Goal: Task Accomplishment & Management: Complete application form

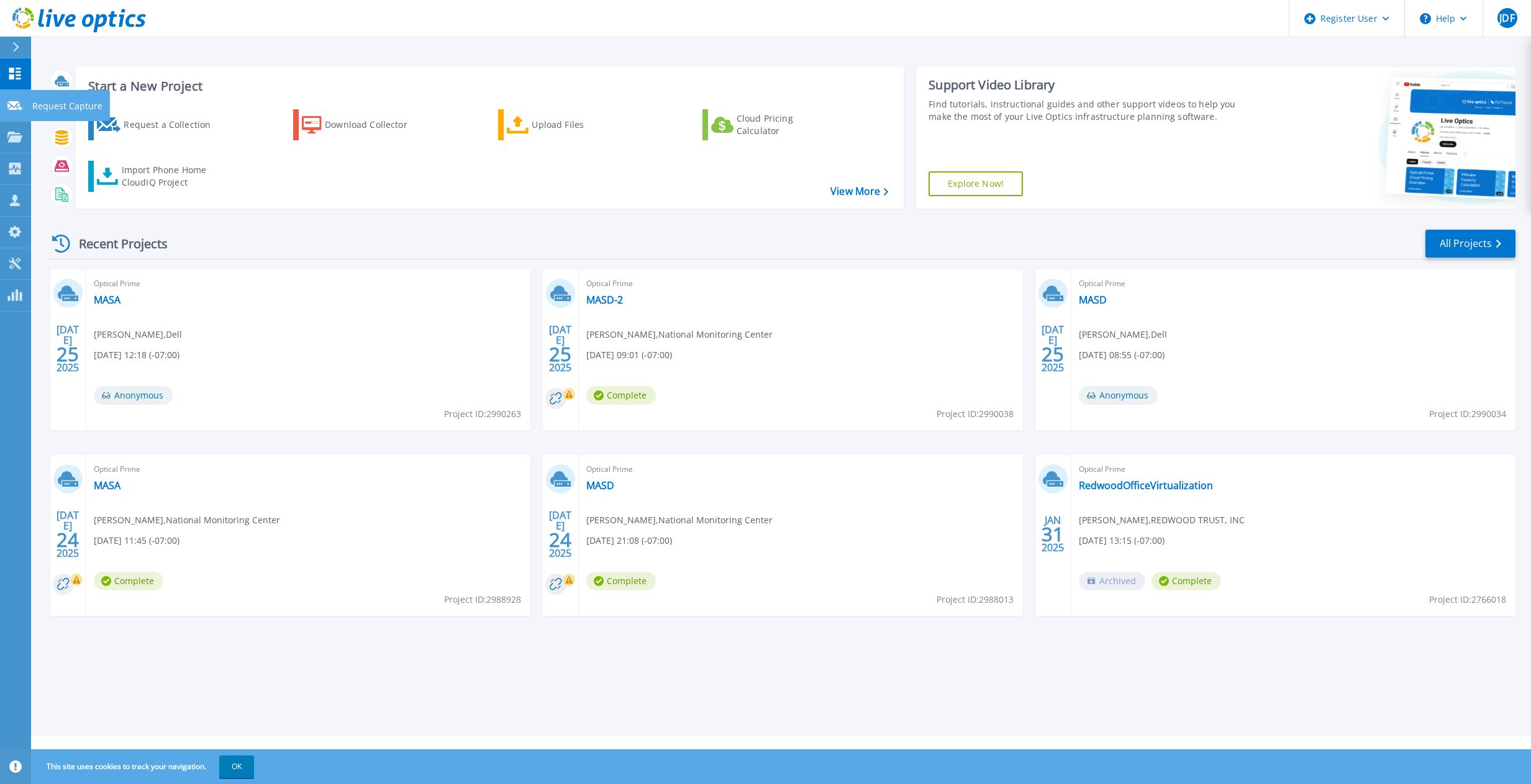
click at [69, 108] on p "Request Capture" at bounding box center [67, 106] width 70 height 32
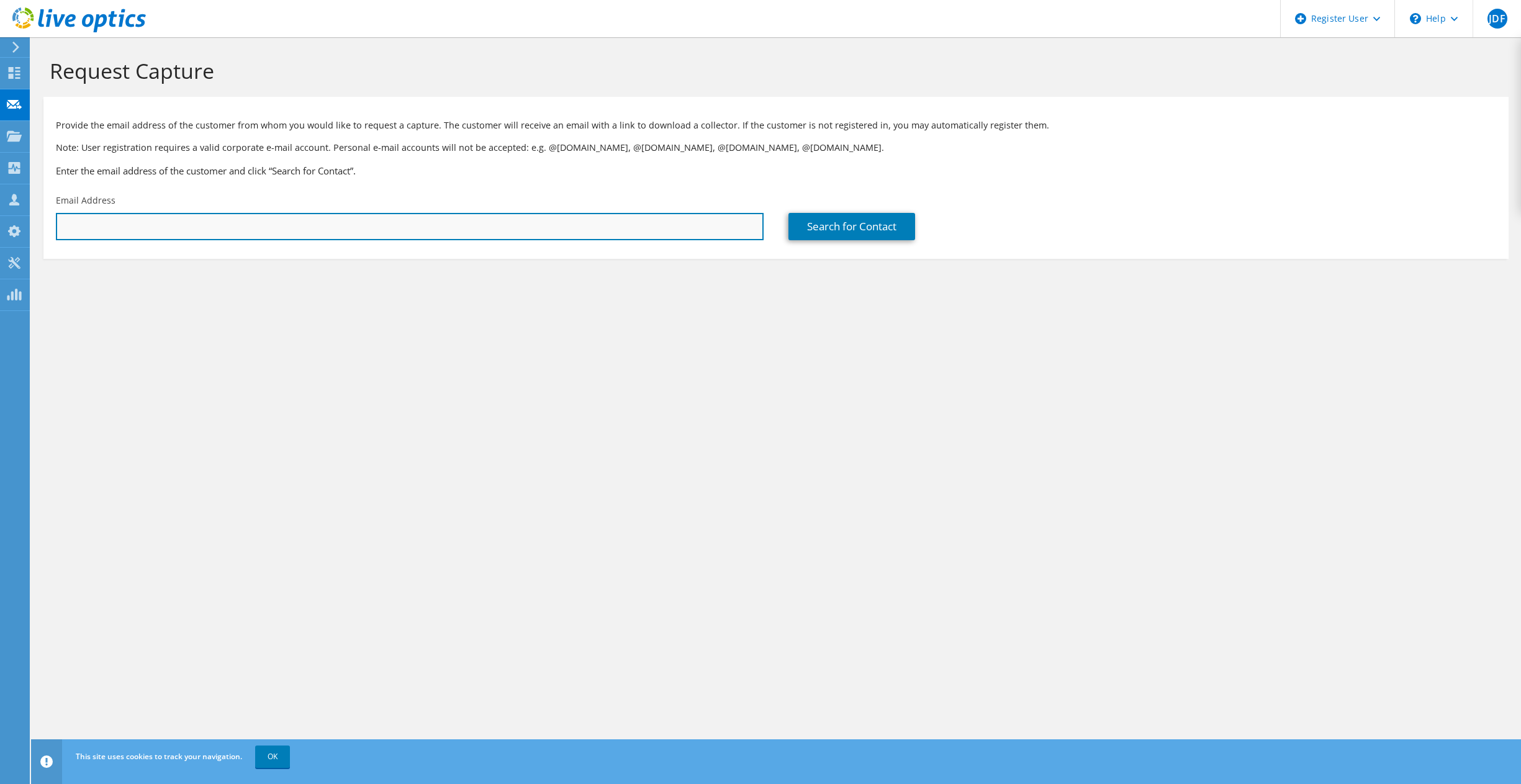
click at [84, 215] on input "text" at bounding box center [410, 227] width 708 height 27
paste input "[EMAIL_ADDRESS][DOMAIN_NAME]"
type input "[EMAIL_ADDRESS][DOMAIN_NAME]"
type input "88903702"
type input "[PERSON_NAME]"
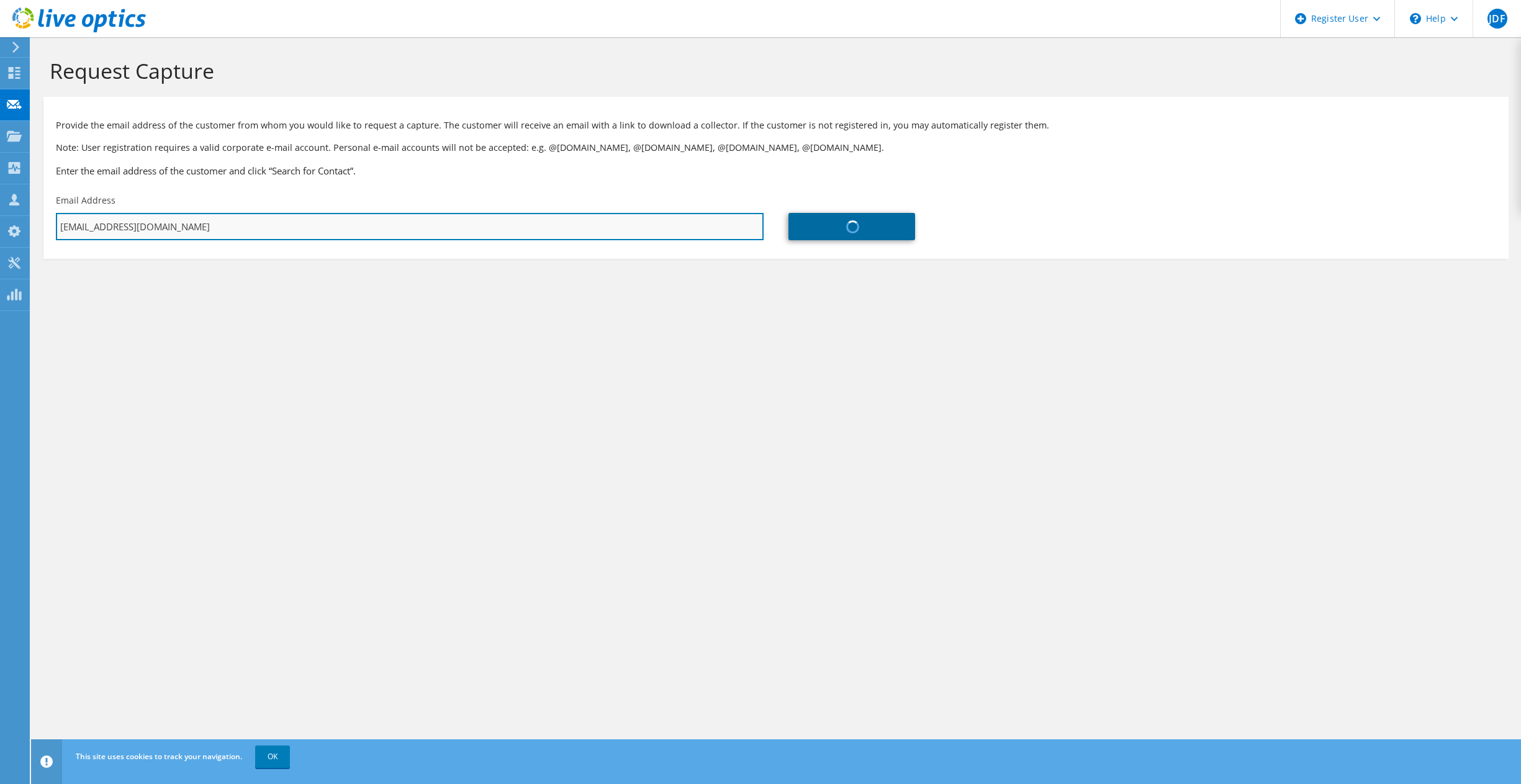
type input "[PERSON_NAME]"
type input "[GEOGRAPHIC_DATA]"
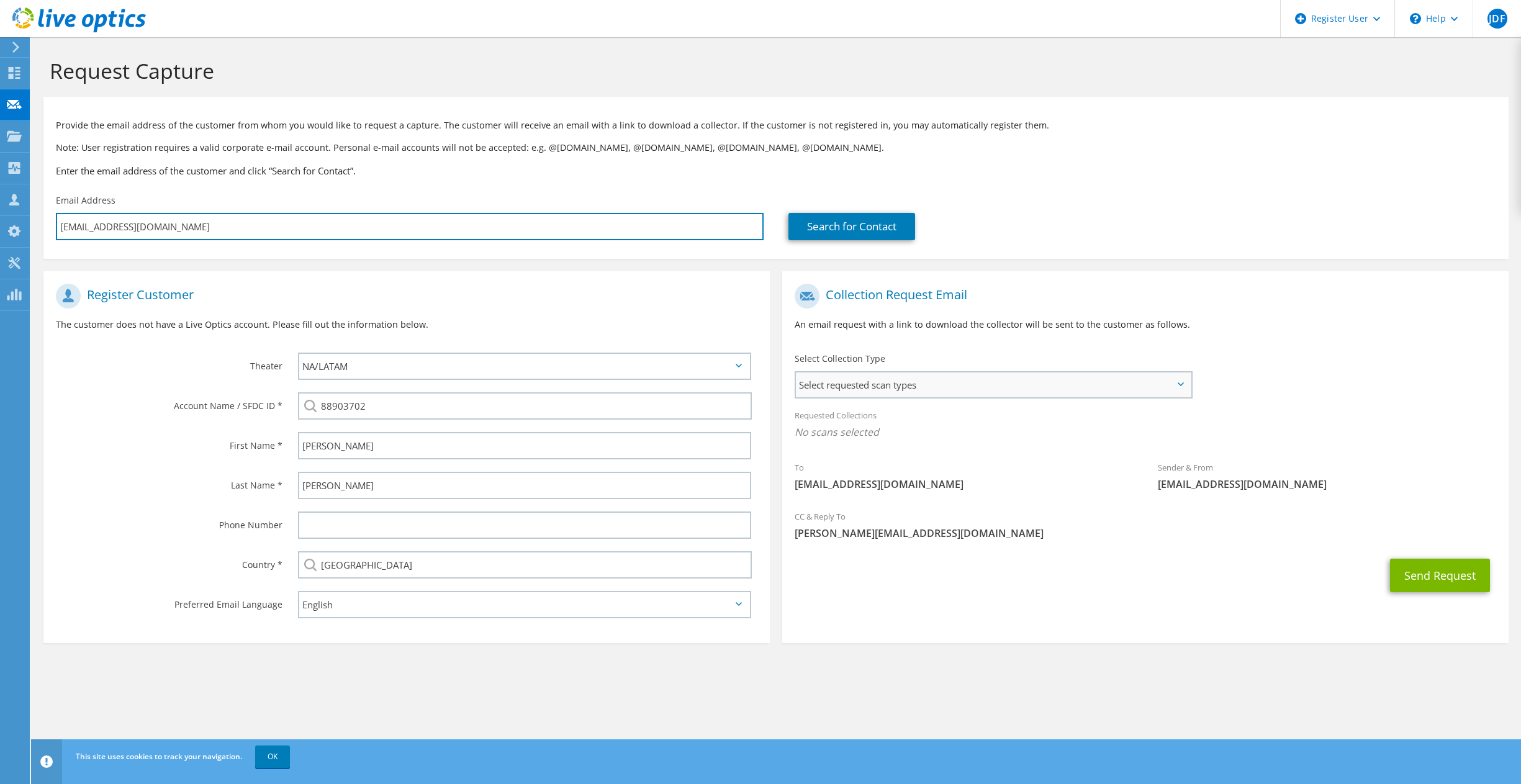
type input "[EMAIL_ADDRESS][DOMAIN_NAME]"
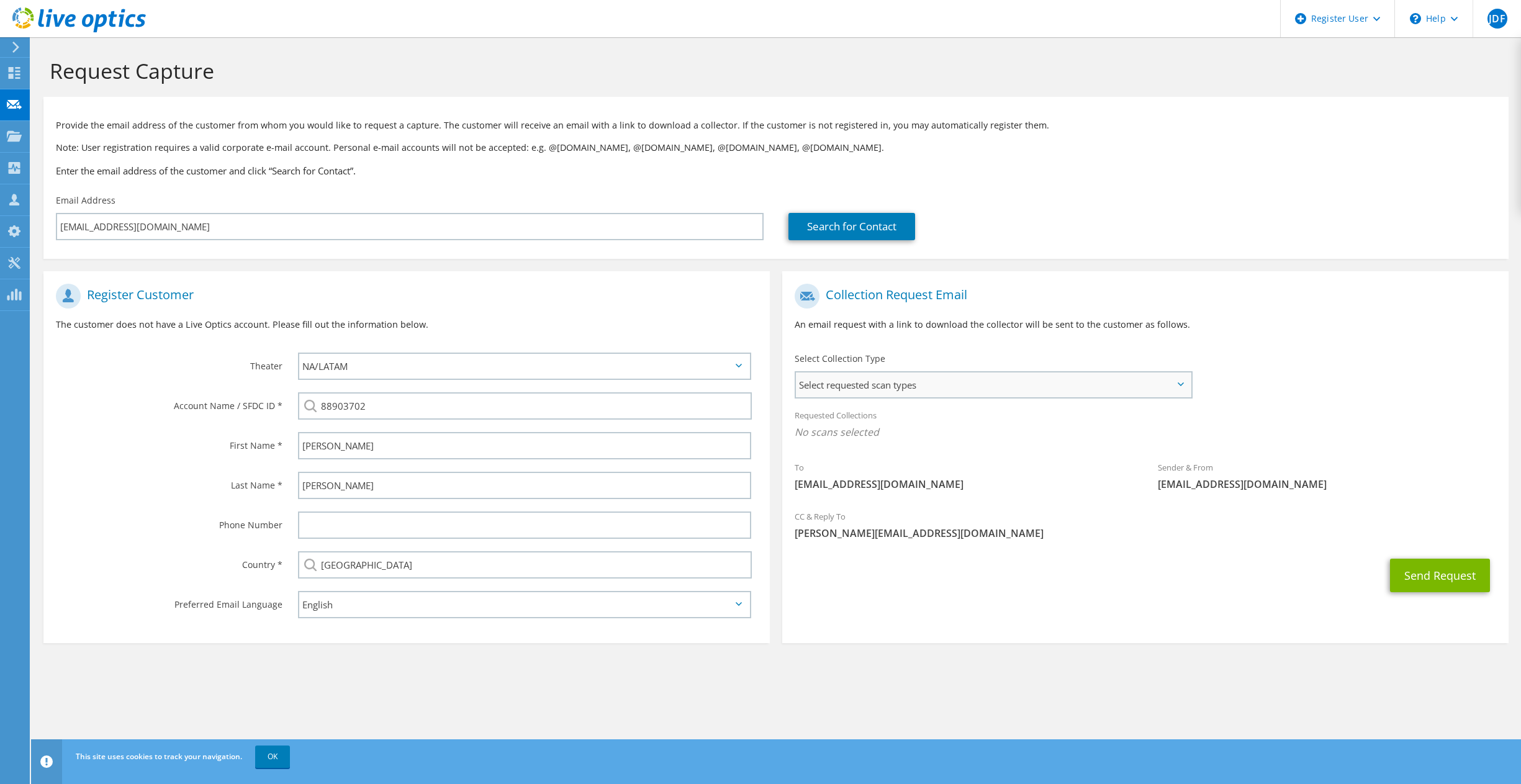
click at [1039, 378] on span "Select requested scan types" at bounding box center [993, 385] width 395 height 25
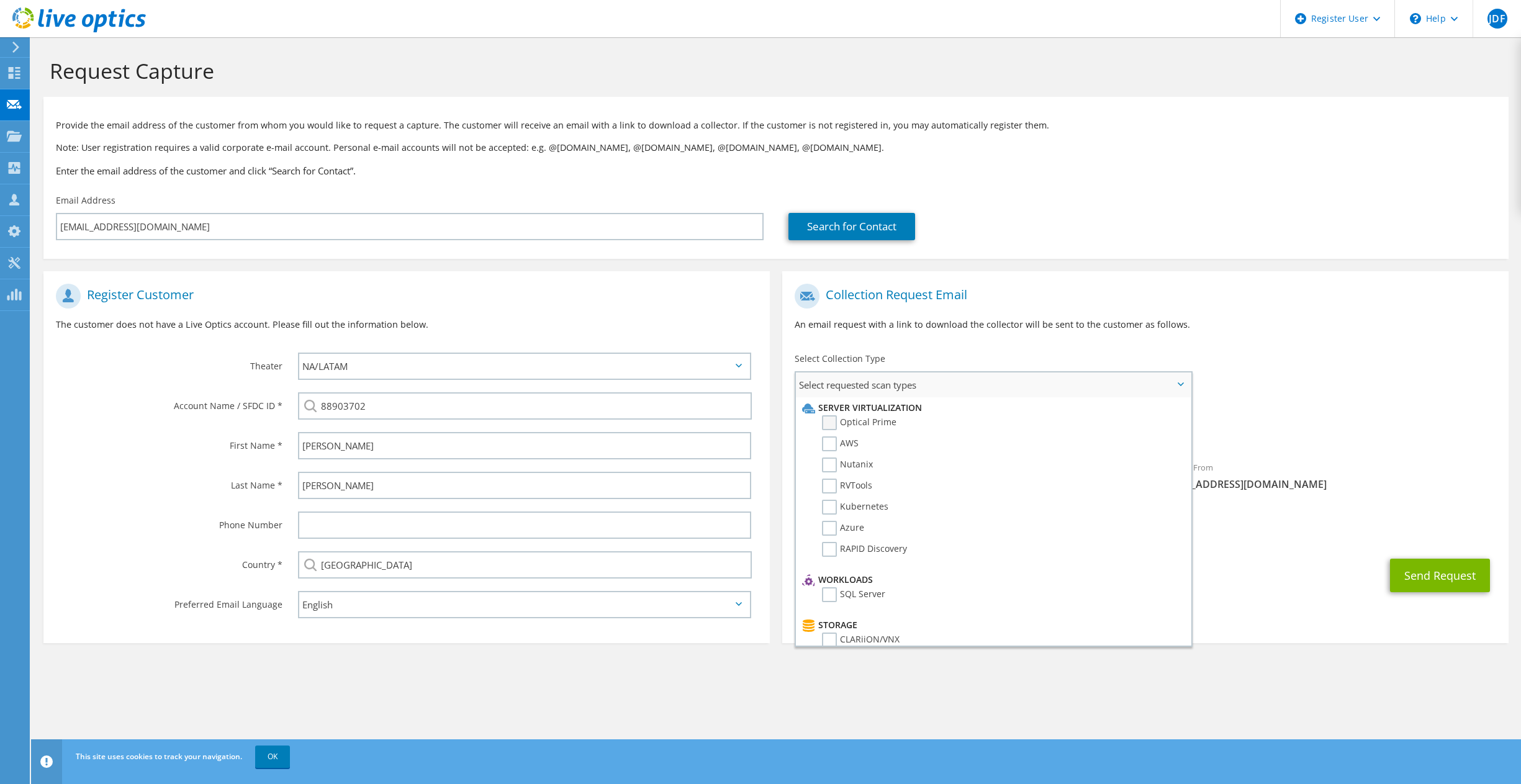
click at [833, 423] on label "Optical Prime" at bounding box center [859, 423] width 75 height 15
click at [0, 0] on input "Optical Prime" at bounding box center [0, 0] width 0 height 0
click at [827, 629] on label "Dossier" at bounding box center [847, 626] width 49 height 15
click at [0, 0] on input "Dossier" at bounding box center [0, 0] width 0 height 0
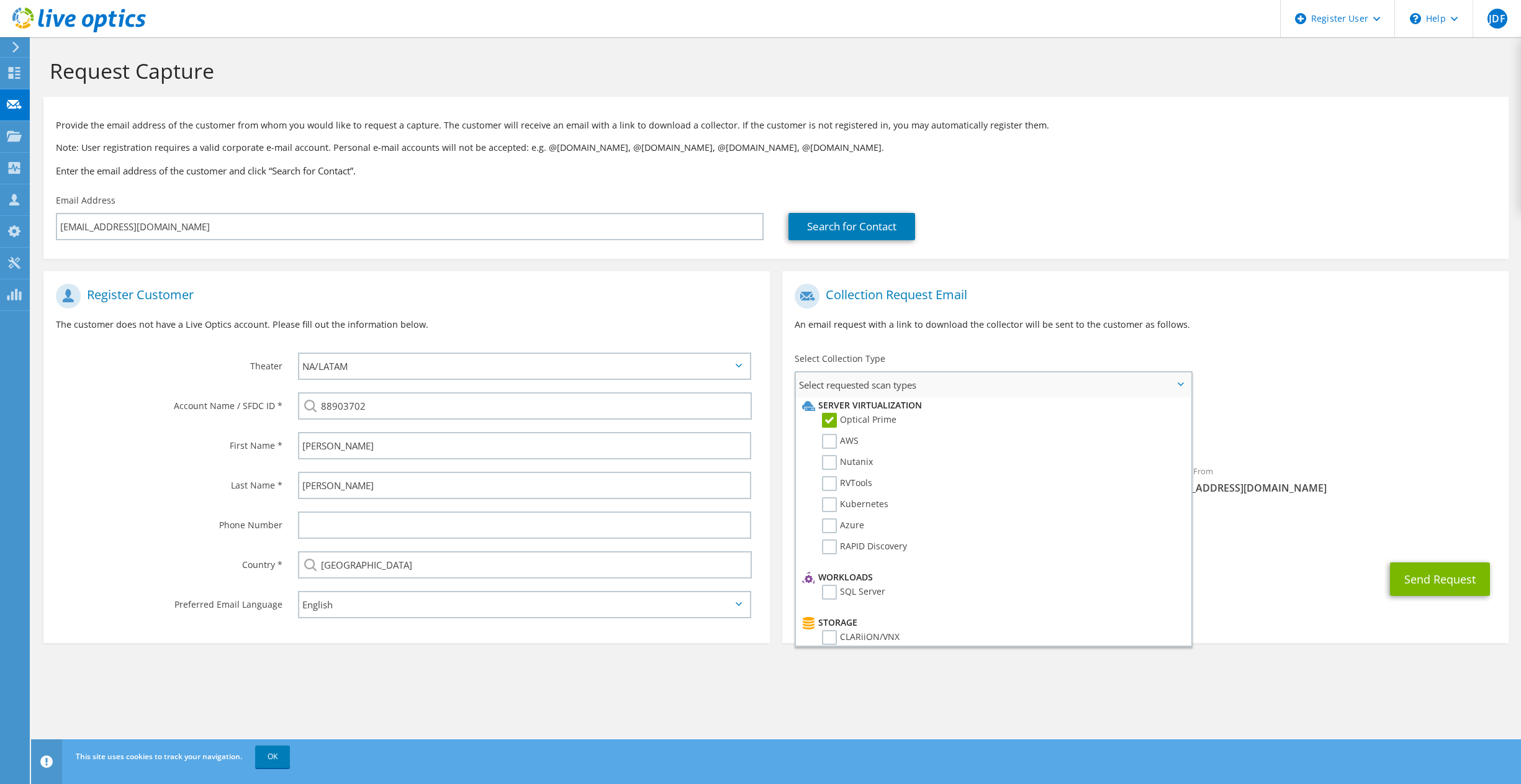
scroll to position [0, 0]
click at [1306, 556] on div "Send Request" at bounding box center [1145, 579] width 727 height 46
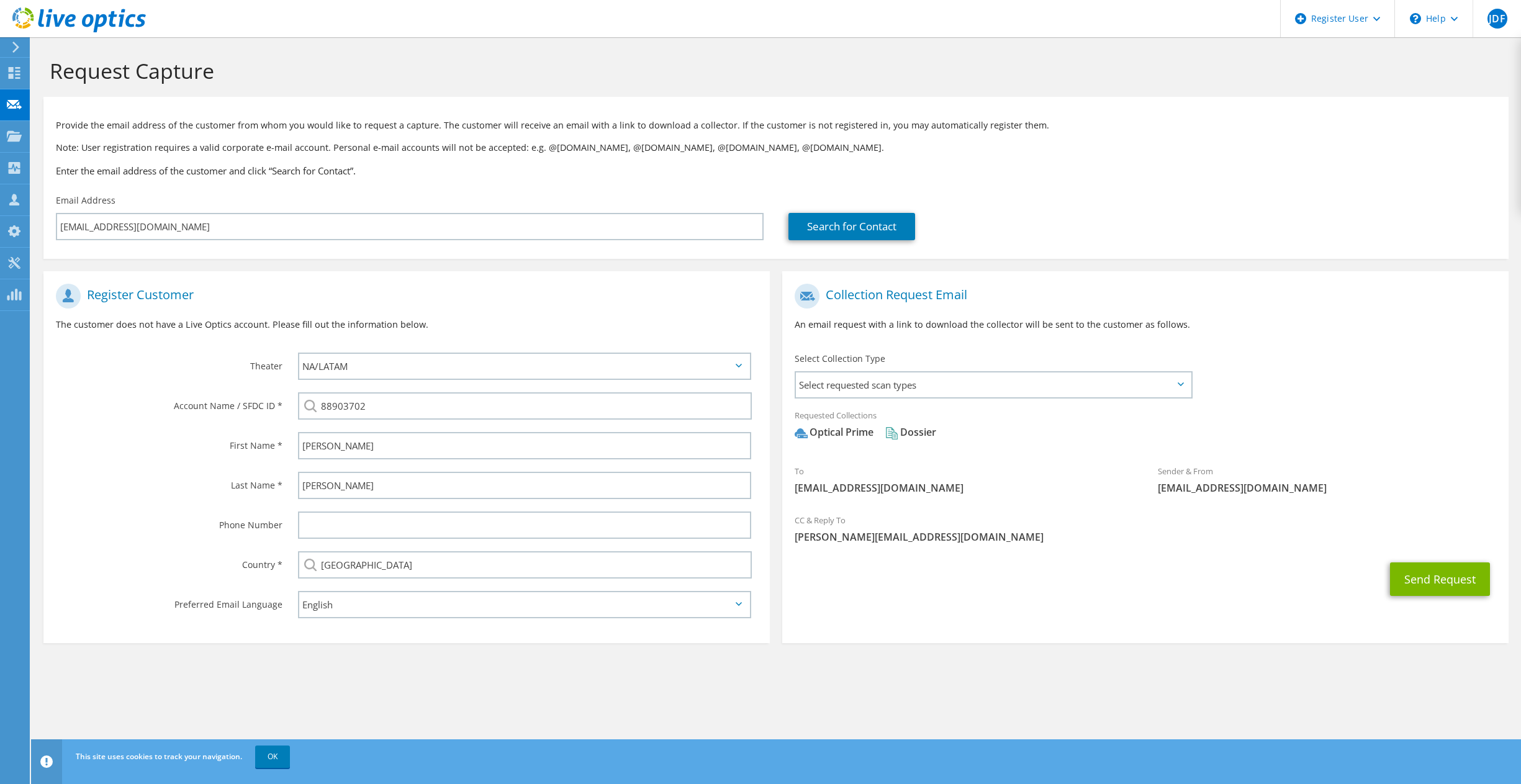
drag, startPoint x: 76, startPoint y: 419, endPoint x: 119, endPoint y: 417, distance: 43.0
click at [76, 419] on div "Account Name / SFDC ID *" at bounding box center [164, 405] width 242 height 38
click at [1438, 571] on button "Send Request" at bounding box center [1440, 579] width 100 height 34
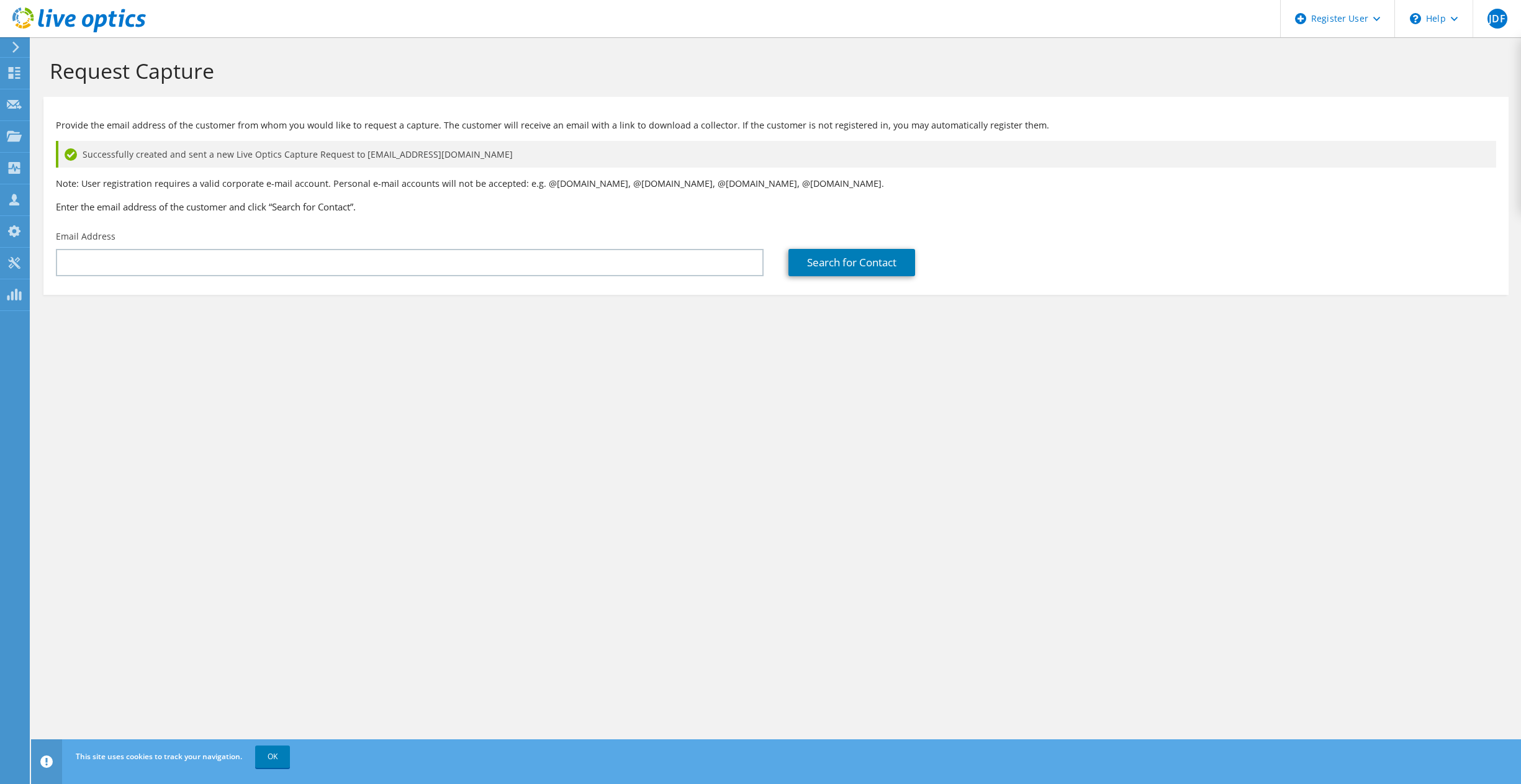
click at [642, 49] on div "Request Capture" at bounding box center [776, 66] width 1478 height 60
